Goal: Task Accomplishment & Management: Use online tool/utility

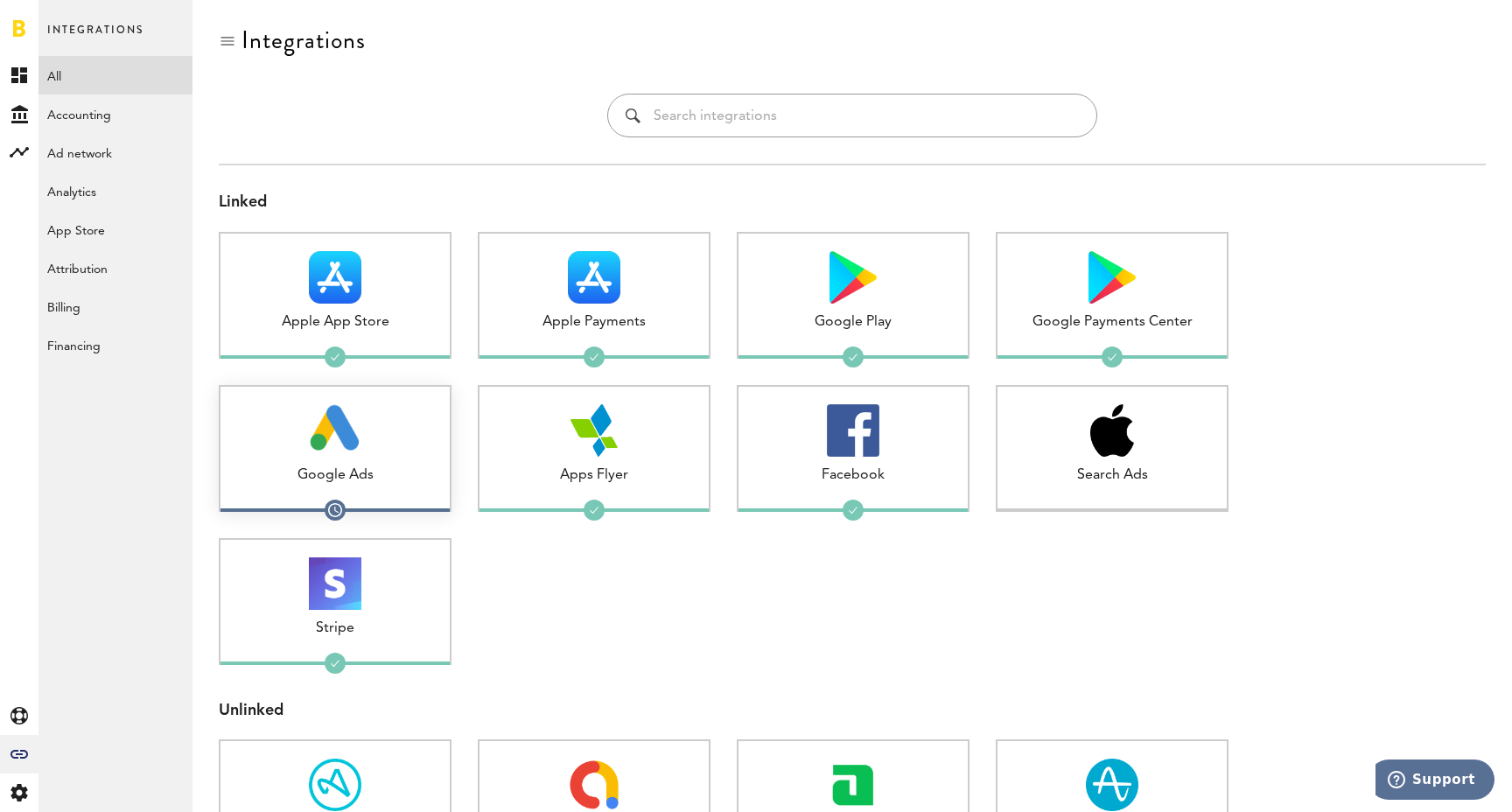
click at [344, 436] on img at bounding box center [336, 431] width 52 height 53
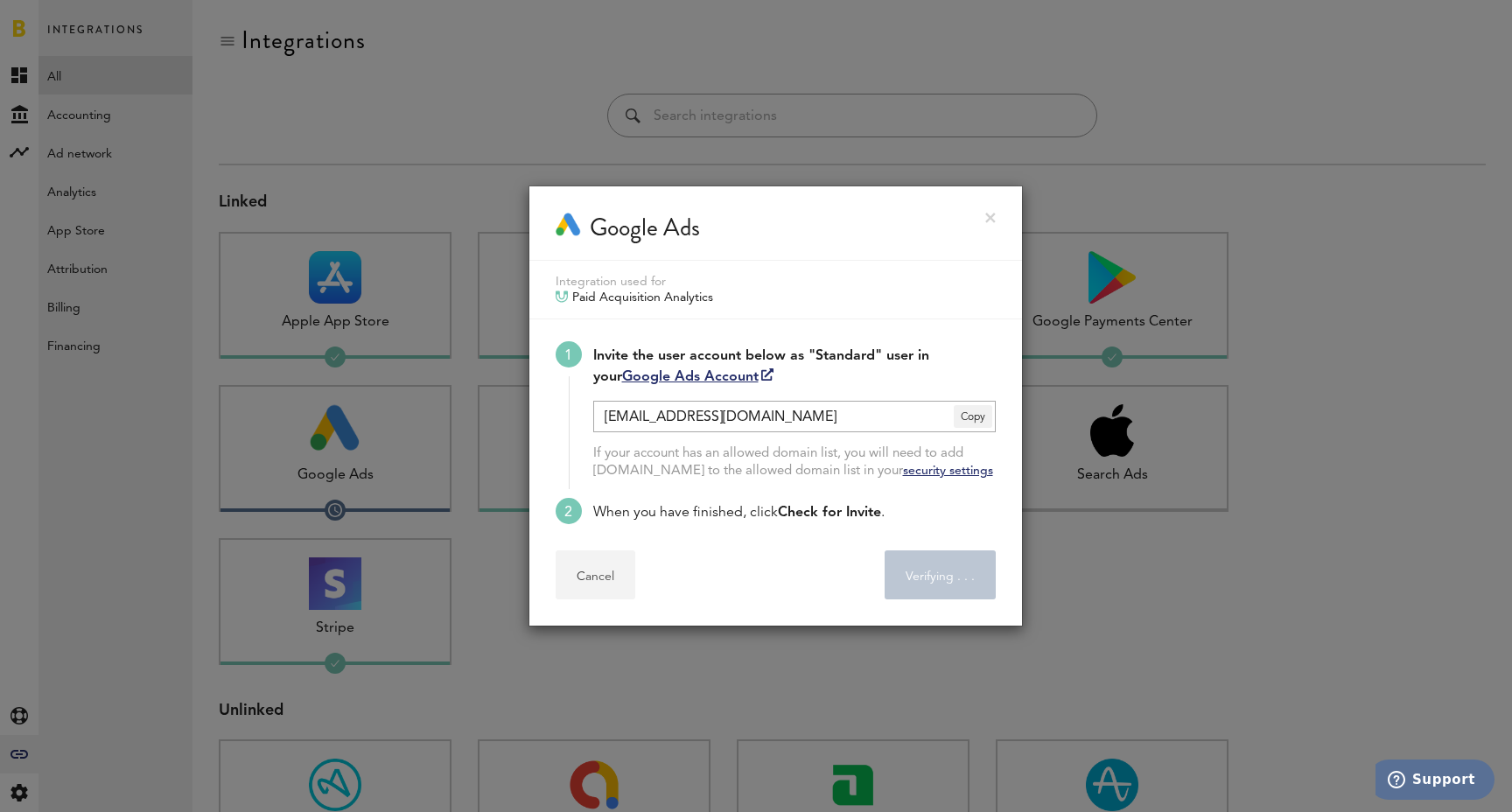
click at [601, 591] on button "Cancel" at bounding box center [595, 575] width 79 height 49
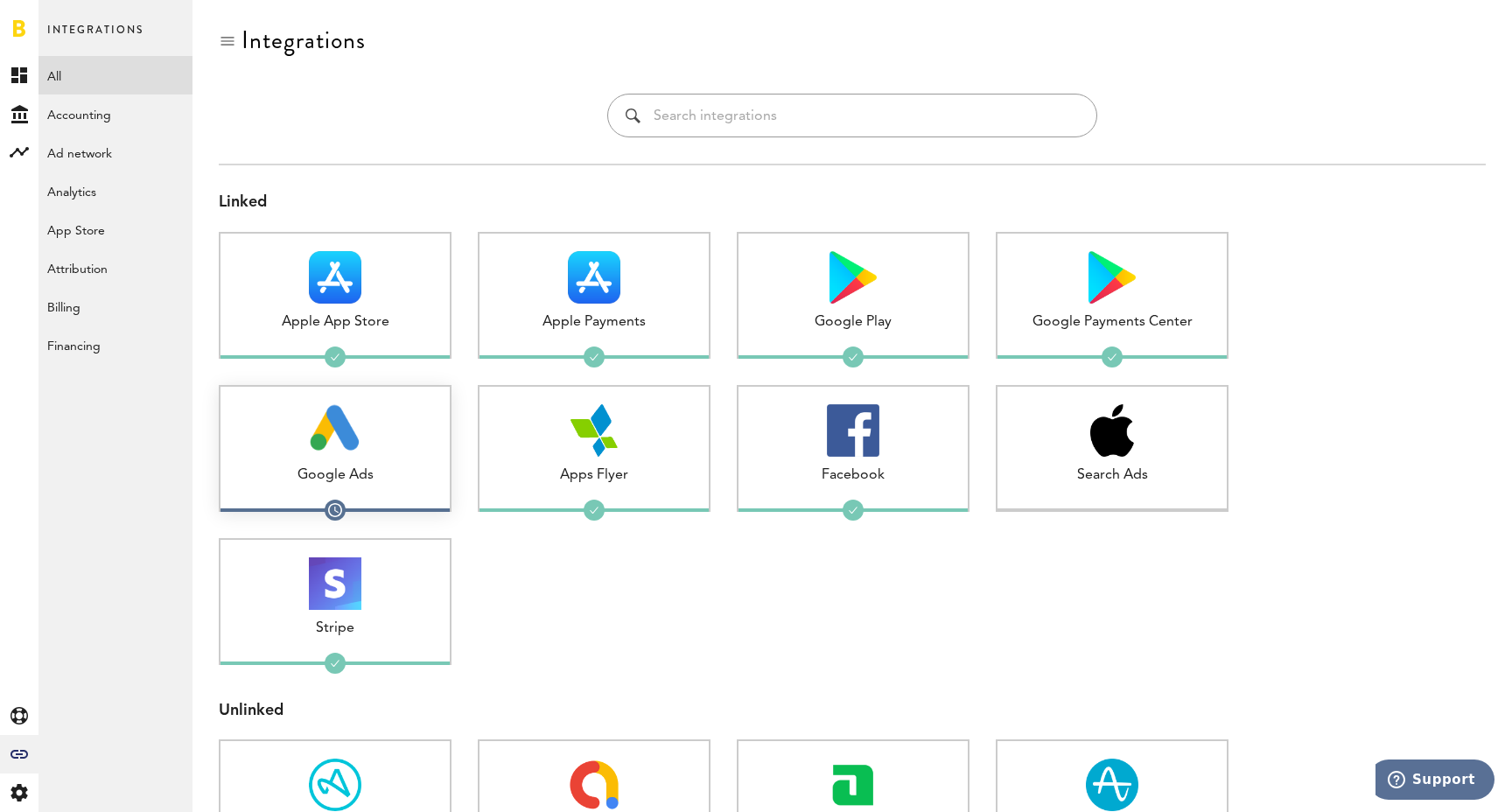
click at [374, 448] on div at bounding box center [335, 431] width 229 height 53
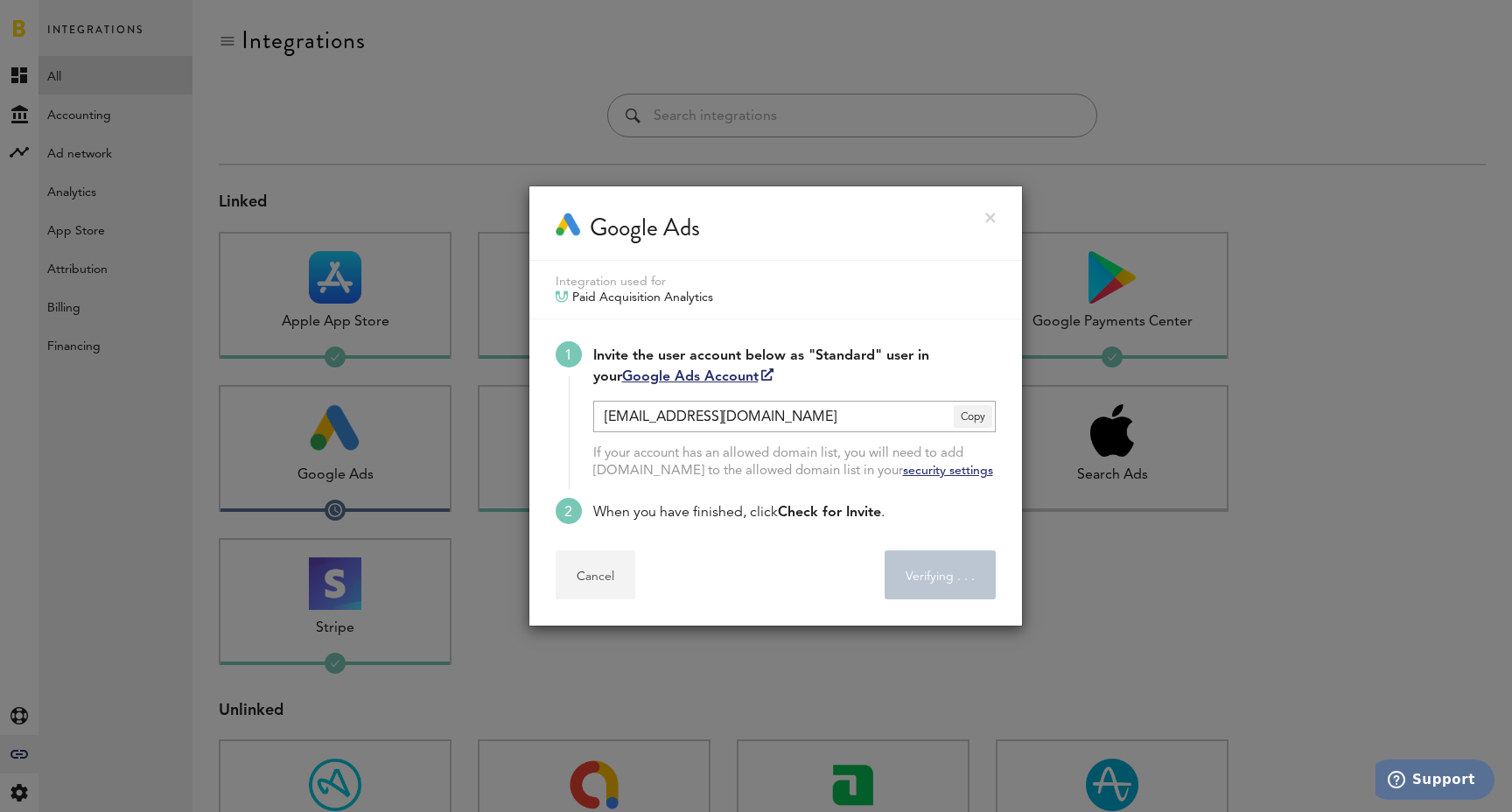
click at [591, 566] on button "Cancel" at bounding box center [595, 575] width 79 height 49
